Goal: Task Accomplishment & Management: Manage account settings

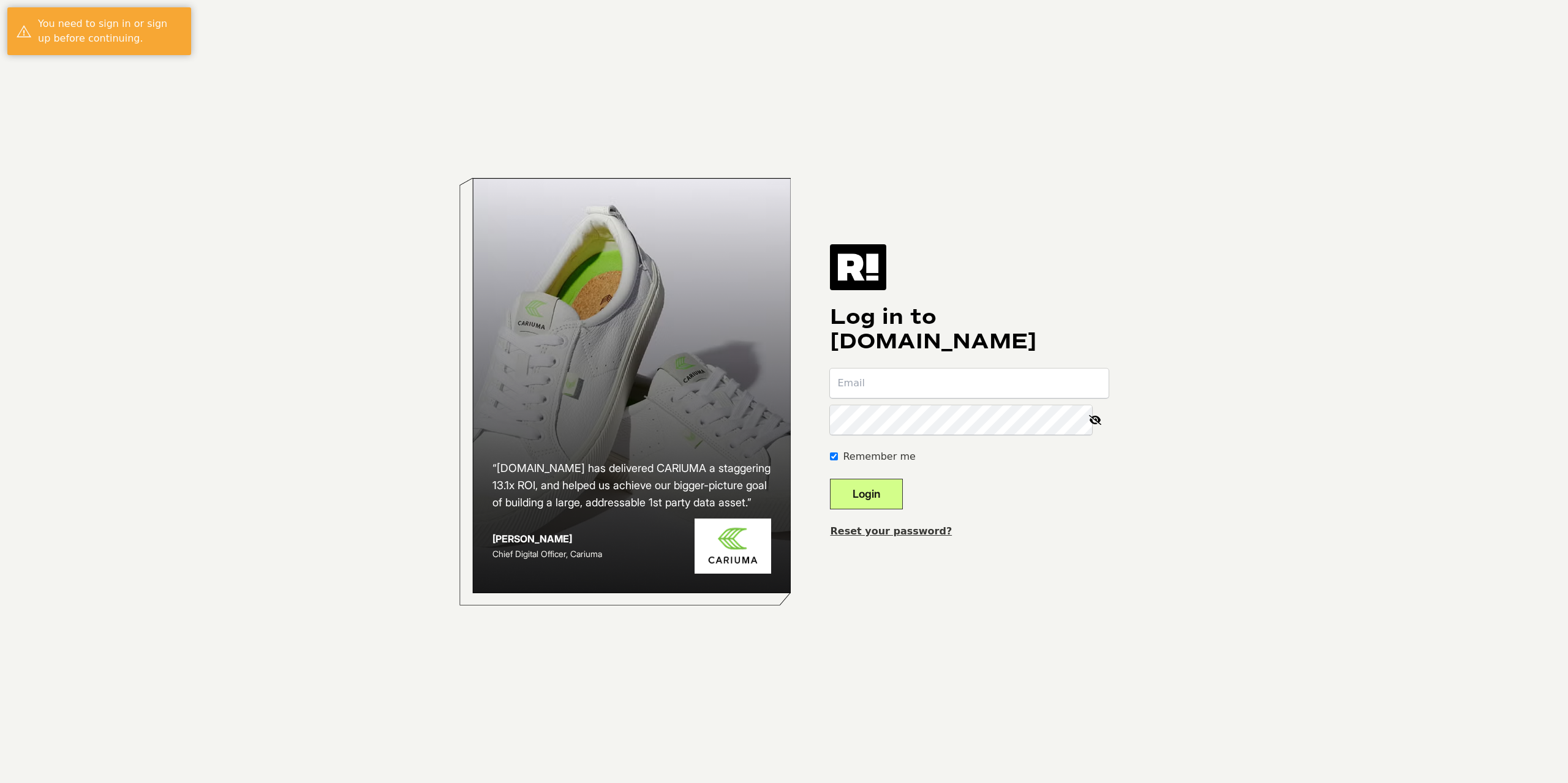
type input "brad@golfballs.com"
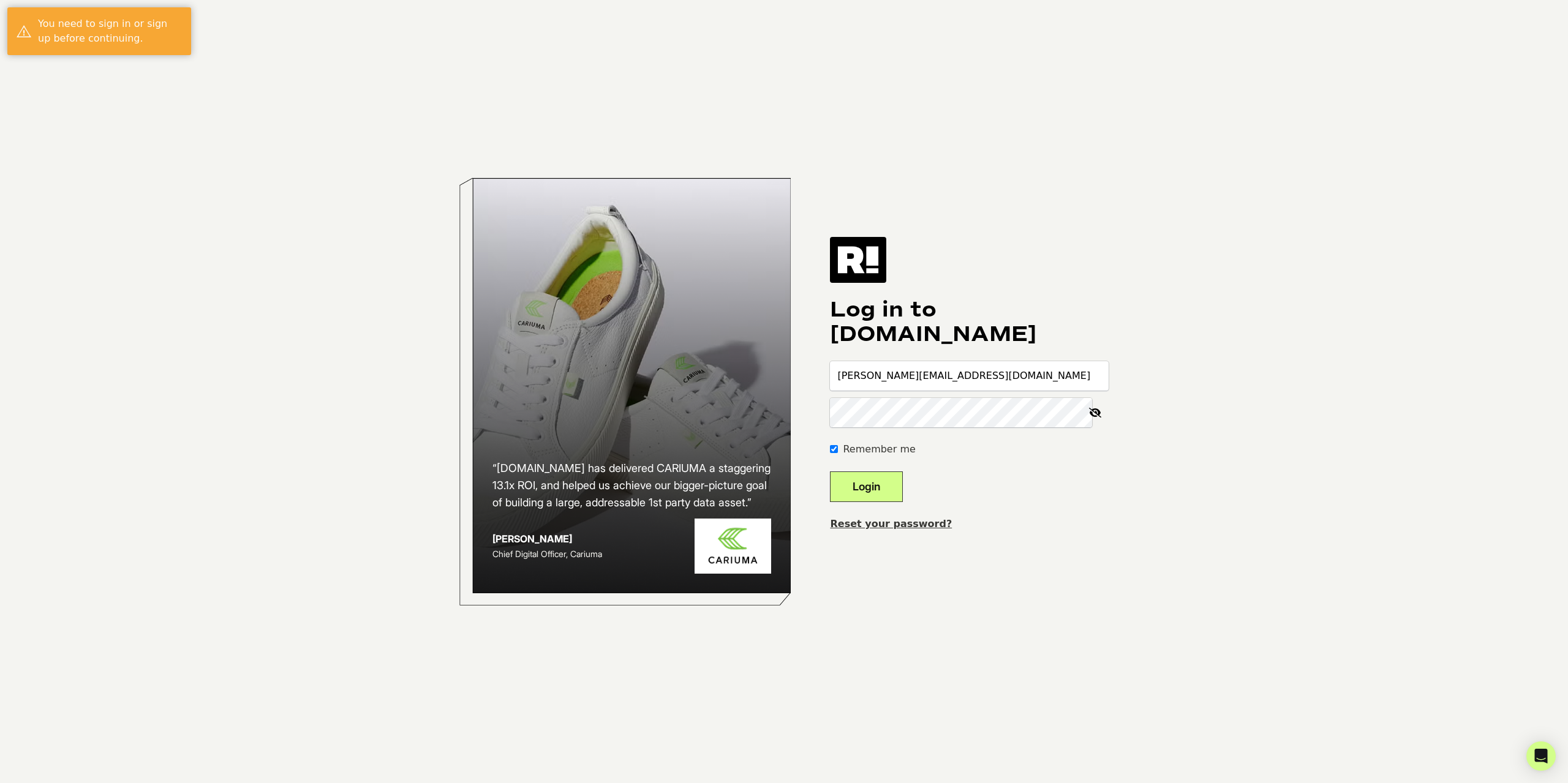
click at [885, 489] on button "Login" at bounding box center [867, 486] width 73 height 30
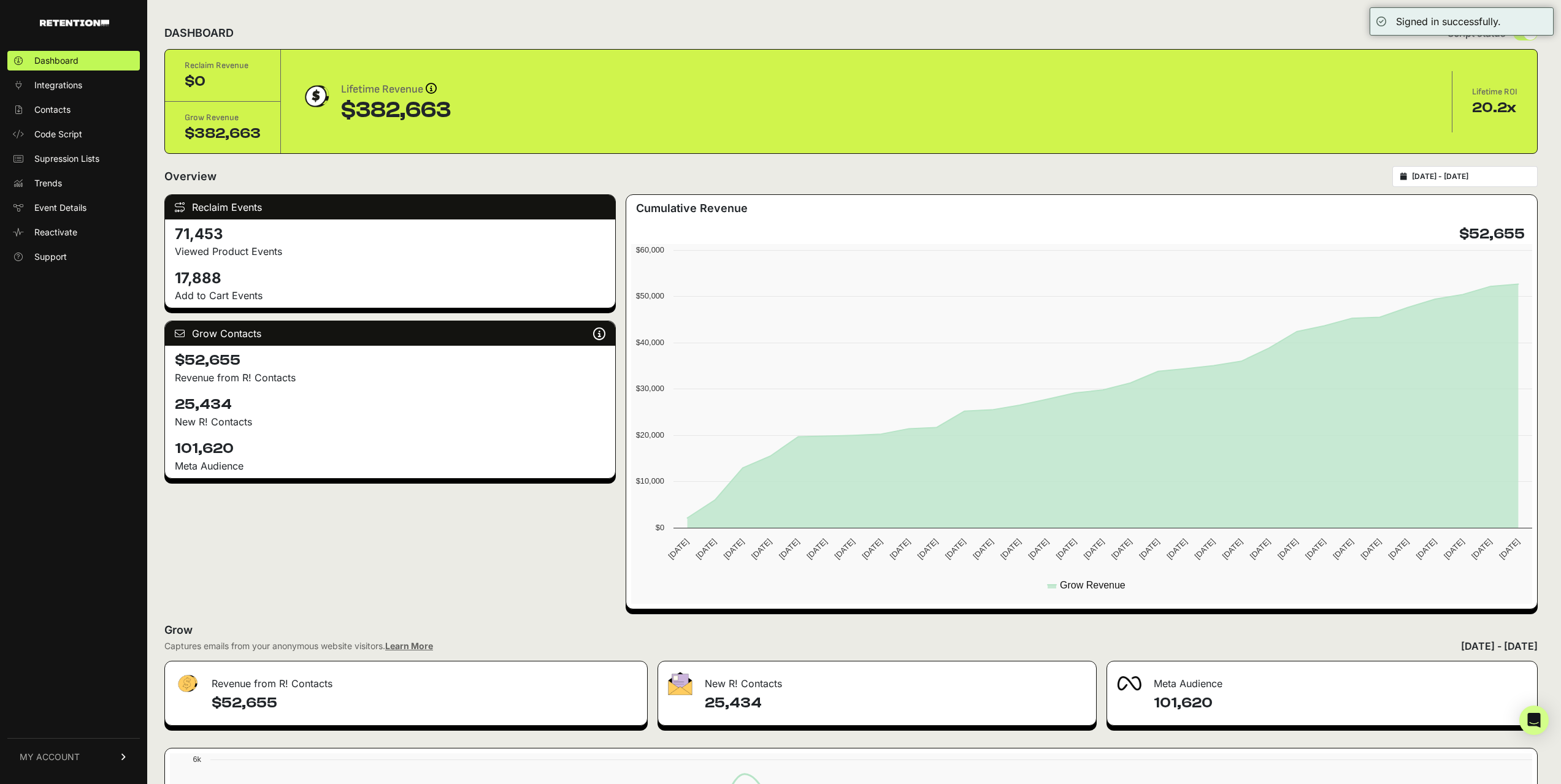
click at [43, 763] on span "MY ACCOUNT" at bounding box center [49, 757] width 60 height 12
click at [59, 720] on link "Billing" at bounding box center [73, 716] width 133 height 20
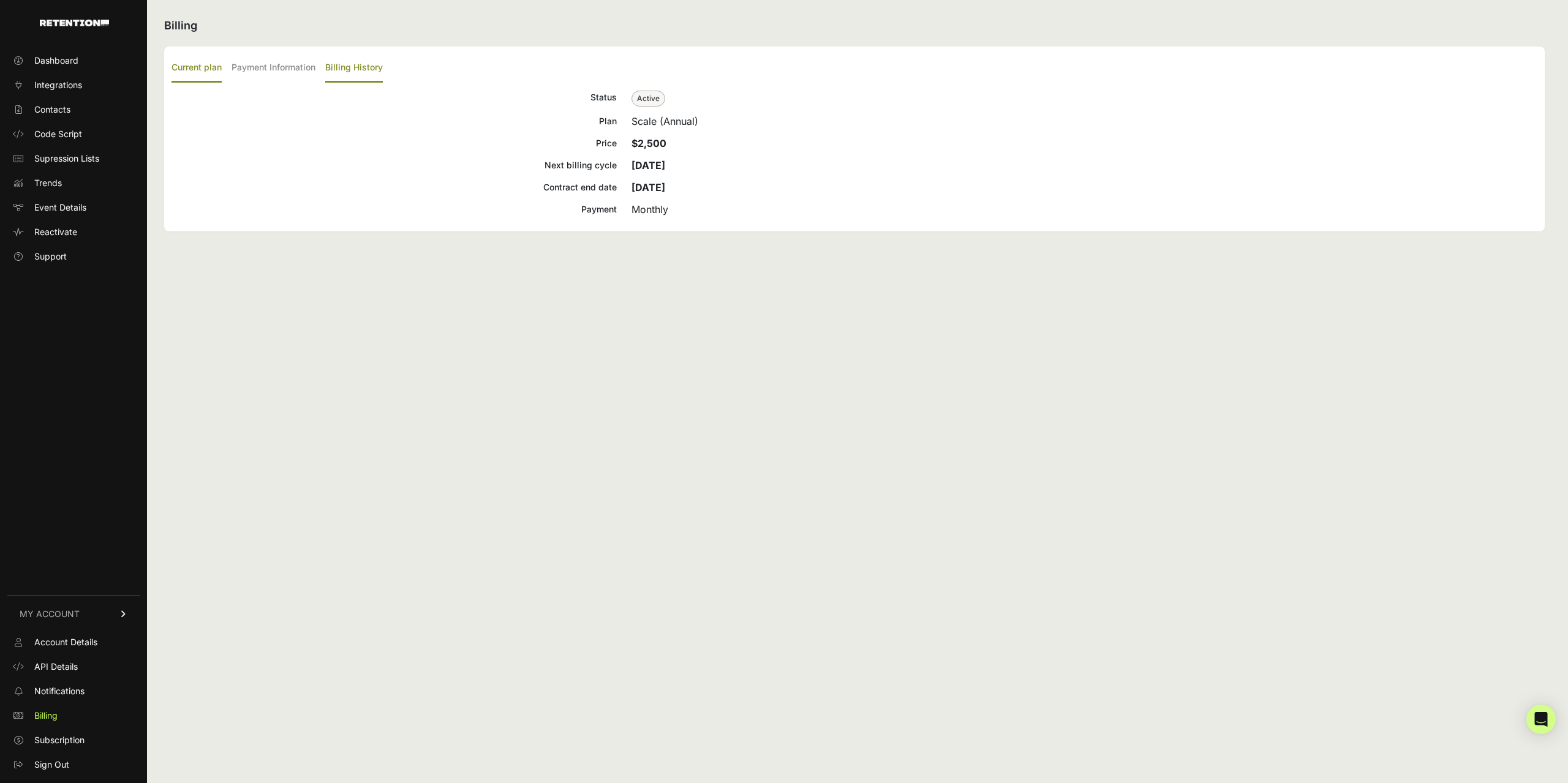
click at [339, 69] on label "Billing History" at bounding box center [354, 68] width 58 height 29
click at [0, 0] on input "Billing History" at bounding box center [0, 0] width 0 height 0
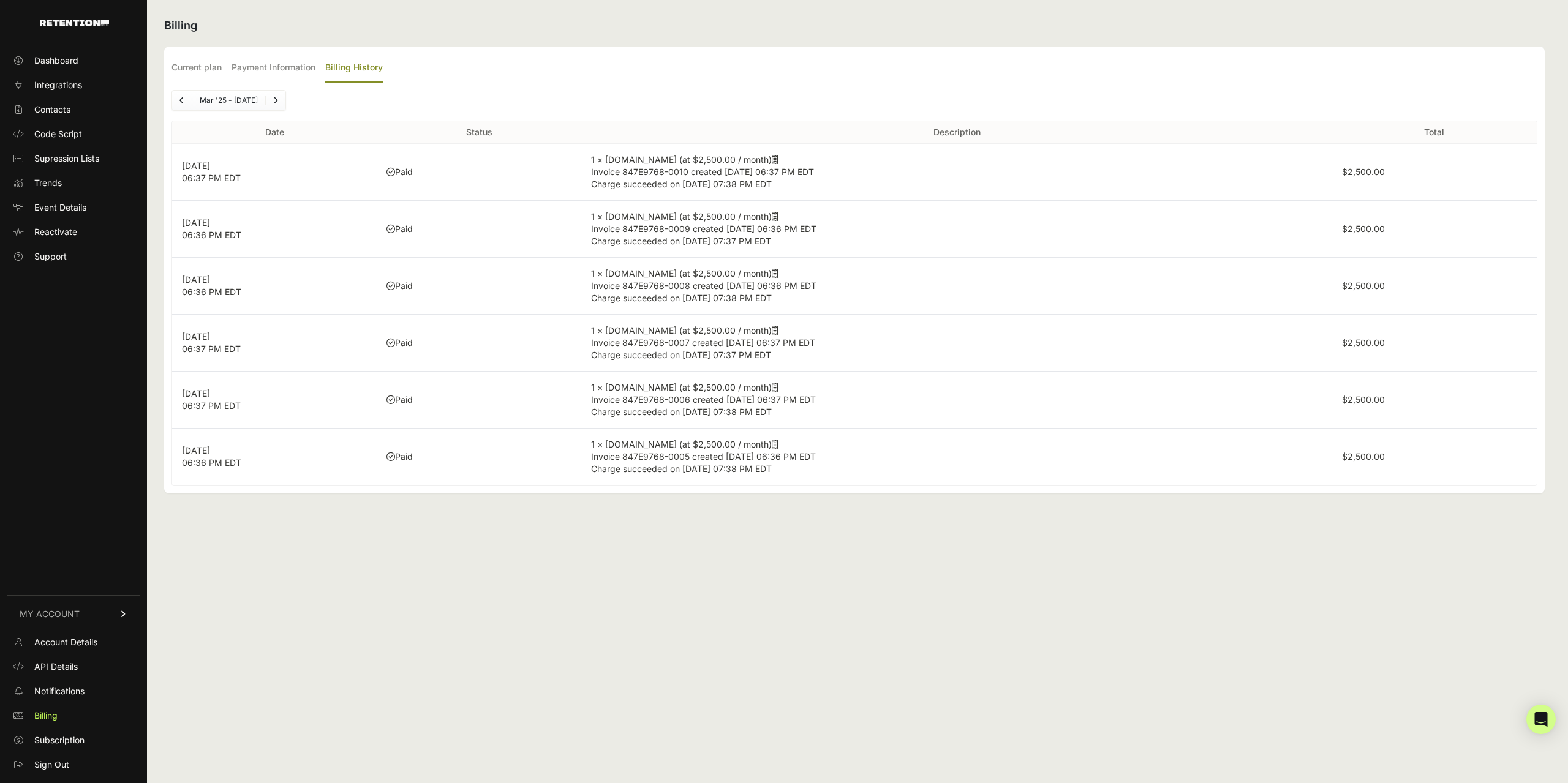
drag, startPoint x: 1271, startPoint y: 238, endPoint x: 1210, endPoint y: 238, distance: 61.0
click at [1268, 238] on td "1 × [DOMAIN_NAME] (at $2,500.00 / month) Invoice 847E9768-0009 created [DATE] 0…" at bounding box center [956, 229] width 750 height 57
click at [577, 233] on td "Paid" at bounding box center [479, 229] width 204 height 57
click at [772, 217] on icon at bounding box center [775, 217] width 7 height 9
click at [772, 160] on icon at bounding box center [775, 160] width 7 height 9
